Goal: Task Accomplishment & Management: Manage account settings

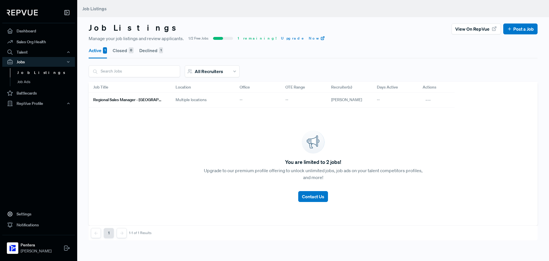
click at [151, 52] on button "Declined 1" at bounding box center [151, 50] width 24 height 16
click at [428, 99] on icon at bounding box center [429, 100] width 6 height 6
click at [393, 111] on div "Edit" at bounding box center [406, 109] width 55 height 9
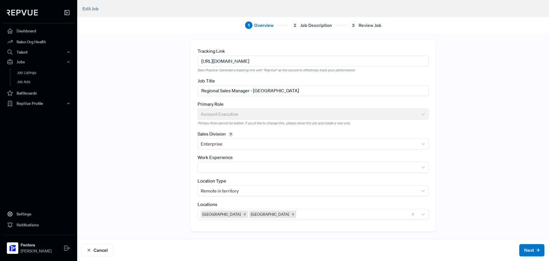
click at [244, 64] on input "[URL][DOMAIN_NAME]" at bounding box center [313, 61] width 231 height 11
click at [276, 65] on input "[URL][DOMAIN_NAME]" at bounding box center [313, 61] width 231 height 11
click at [277, 65] on input "[URL][DOMAIN_NAME]" at bounding box center [313, 61] width 231 height 11
click at [268, 62] on input "[URL][DOMAIN_NAME]" at bounding box center [313, 61] width 231 height 11
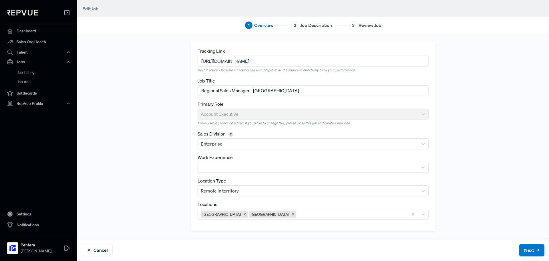
click at [268, 62] on input "[URL][DOMAIN_NAME]" at bounding box center [313, 61] width 231 height 11
paste input "[DOMAIN_NAME][URL]"
type input "[URL][DOMAIN_NAME]"
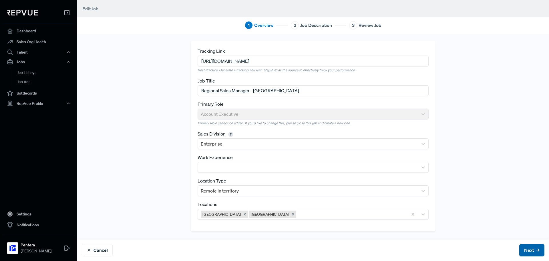
click at [529, 247] on button "Next" at bounding box center [532, 250] width 25 height 12
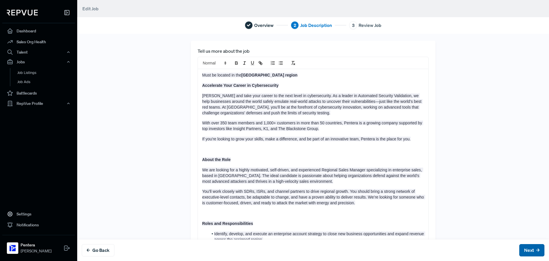
click at [529, 248] on button "Next" at bounding box center [532, 250] width 25 height 12
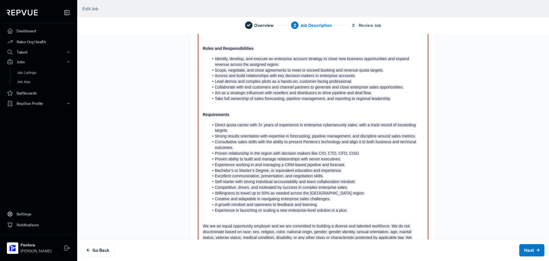
scroll to position [212, 0]
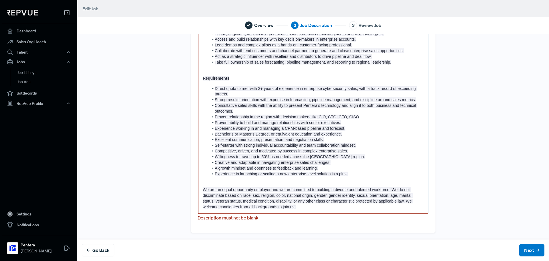
click at [343, 201] on span "We are an equal opportunity employer and we are committed to building a diverse…" at bounding box center [308, 198] width 210 height 22
click at [341, 207] on p "We are an equal opportunity employer and we are committed to building a diverse…" at bounding box center [313, 198] width 221 height 23
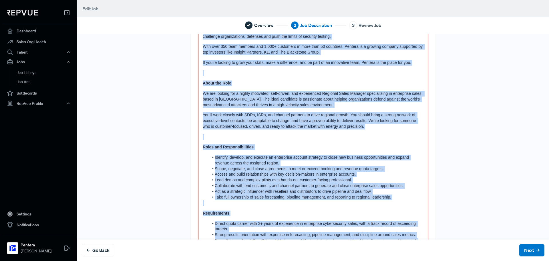
scroll to position [0, 0]
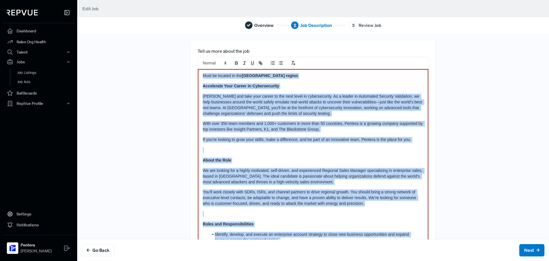
drag, startPoint x: 340, startPoint y: 206, endPoint x: 174, endPoint y: 22, distance: 247.8
click at [174, 22] on div "Overview 2 Job Description 3 Review Job Tell us more about the job Must be loca…" at bounding box center [313, 130] width 472 height 261
copy div "Lore ip dolorsi am con Adipisc Elitse doeius Temporinci Utla Etdolo ma Aliquaen…"
click at [324, 128] on p "With over 350 team members and 1,000+ customers in more than 50 countries, Pent…" at bounding box center [313, 126] width 221 height 11
click at [323, 124] on span "With over 350 team members and 1,000+ customers in more than 50 countries, Pent…" at bounding box center [313, 126] width 221 height 10
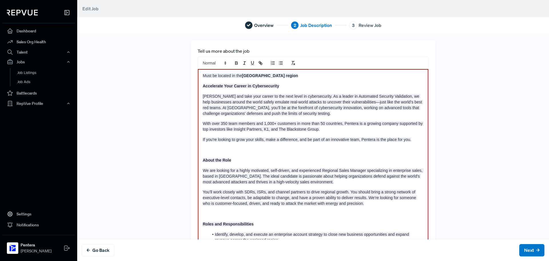
click at [211, 149] on p at bounding box center [313, 150] width 221 height 6
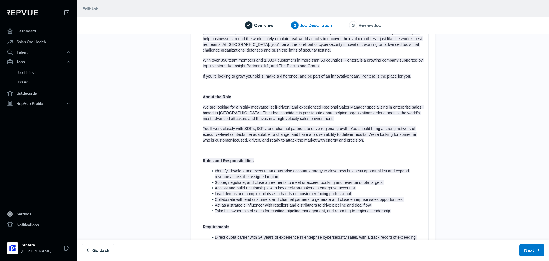
scroll to position [143, 0]
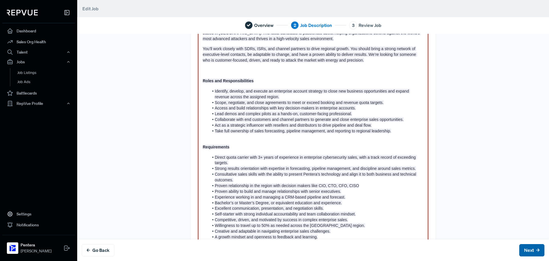
click at [524, 245] on button "Next" at bounding box center [532, 250] width 25 height 12
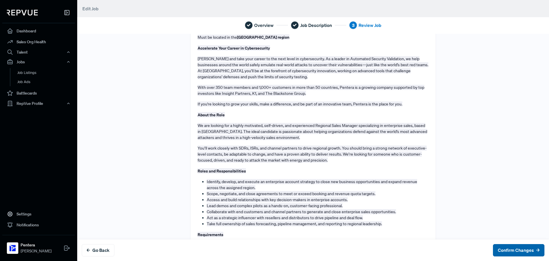
scroll to position [0, 0]
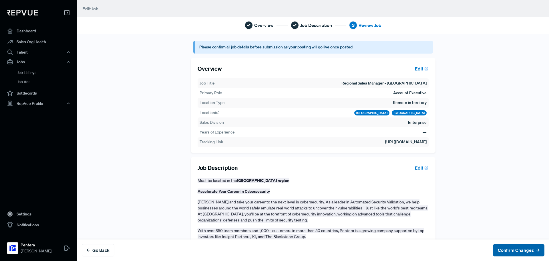
click at [502, 248] on button "Confirm Changes" at bounding box center [519, 250] width 52 height 12
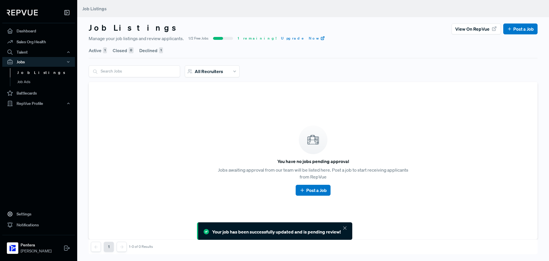
click at [144, 51] on button "Declined 1" at bounding box center [151, 50] width 24 height 16
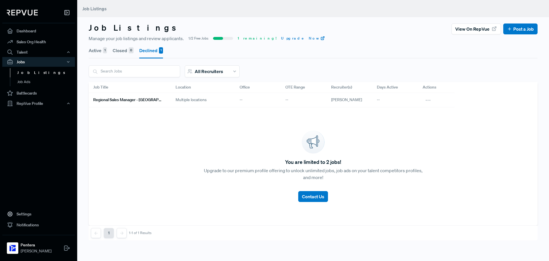
click at [142, 101] on h6 "Regional Sales Manager - [GEOGRAPHIC_DATA]" at bounding box center [127, 99] width 69 height 5
